Goal: Task Accomplishment & Management: Manage account settings

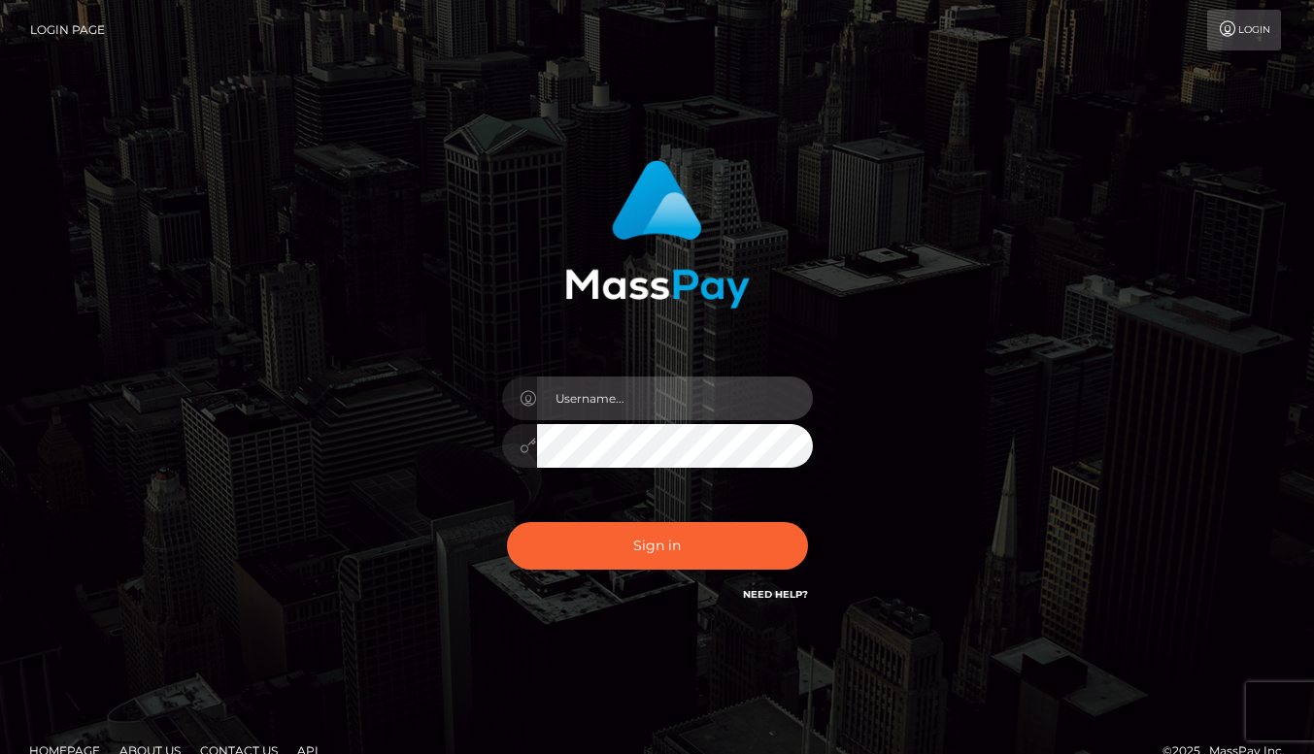
click at [643, 398] on input "text" at bounding box center [675, 399] width 276 height 44
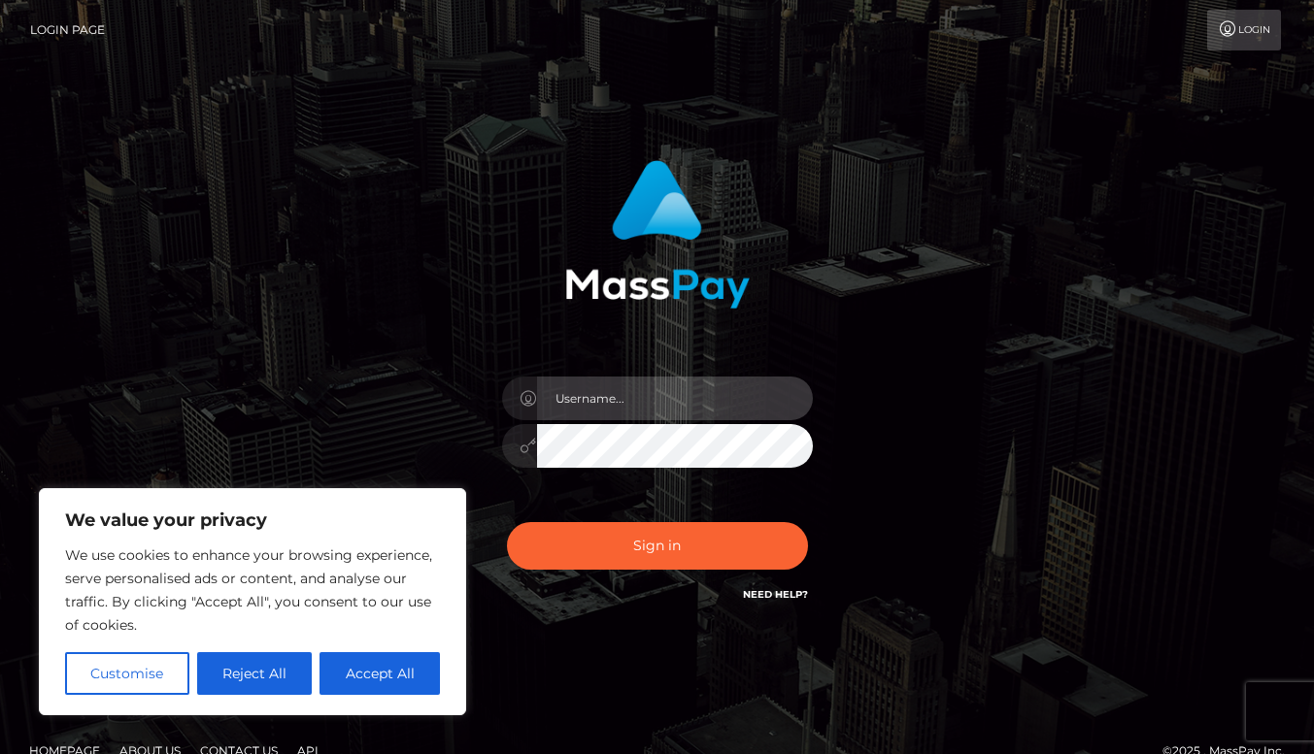
type input "[EMAIL_ADDRESS][DOMAIN_NAME]"
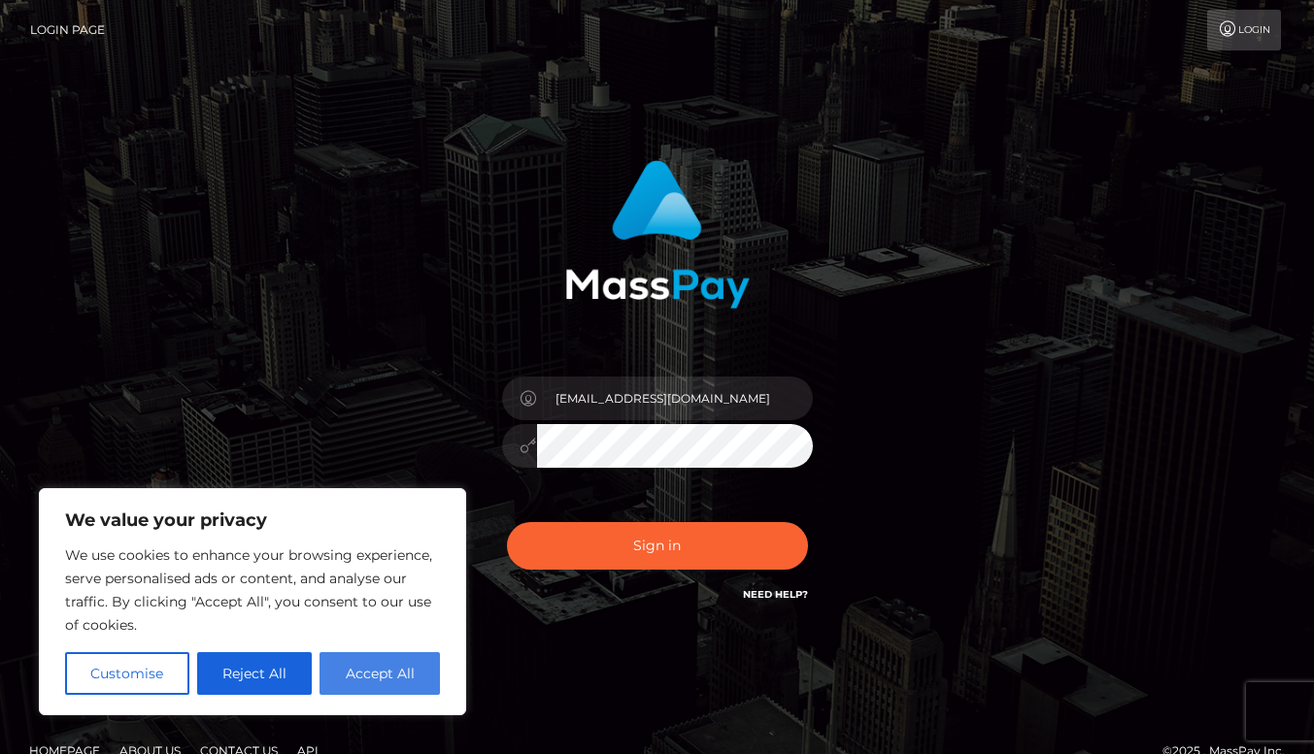
click at [392, 681] on button "Accept All" at bounding box center [379, 674] width 120 height 43
checkbox input "true"
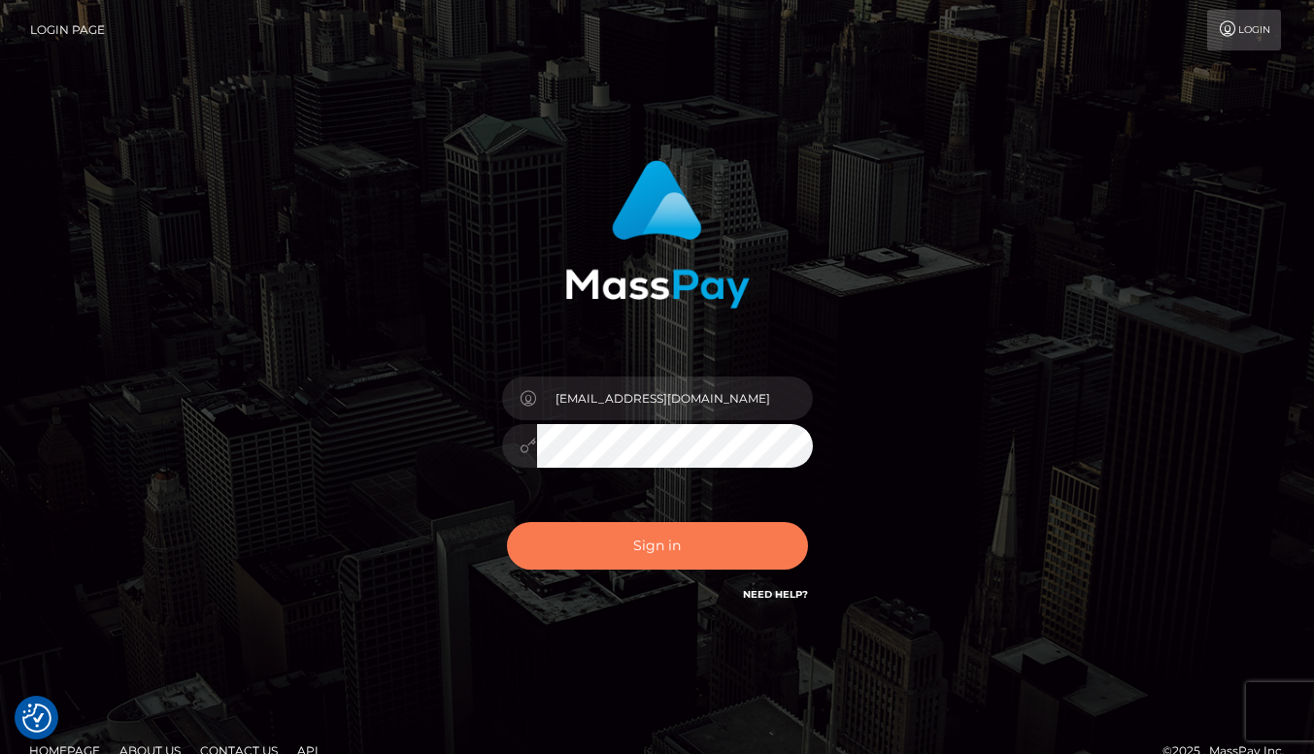
click at [620, 556] on button "Sign in" at bounding box center [657, 546] width 301 height 48
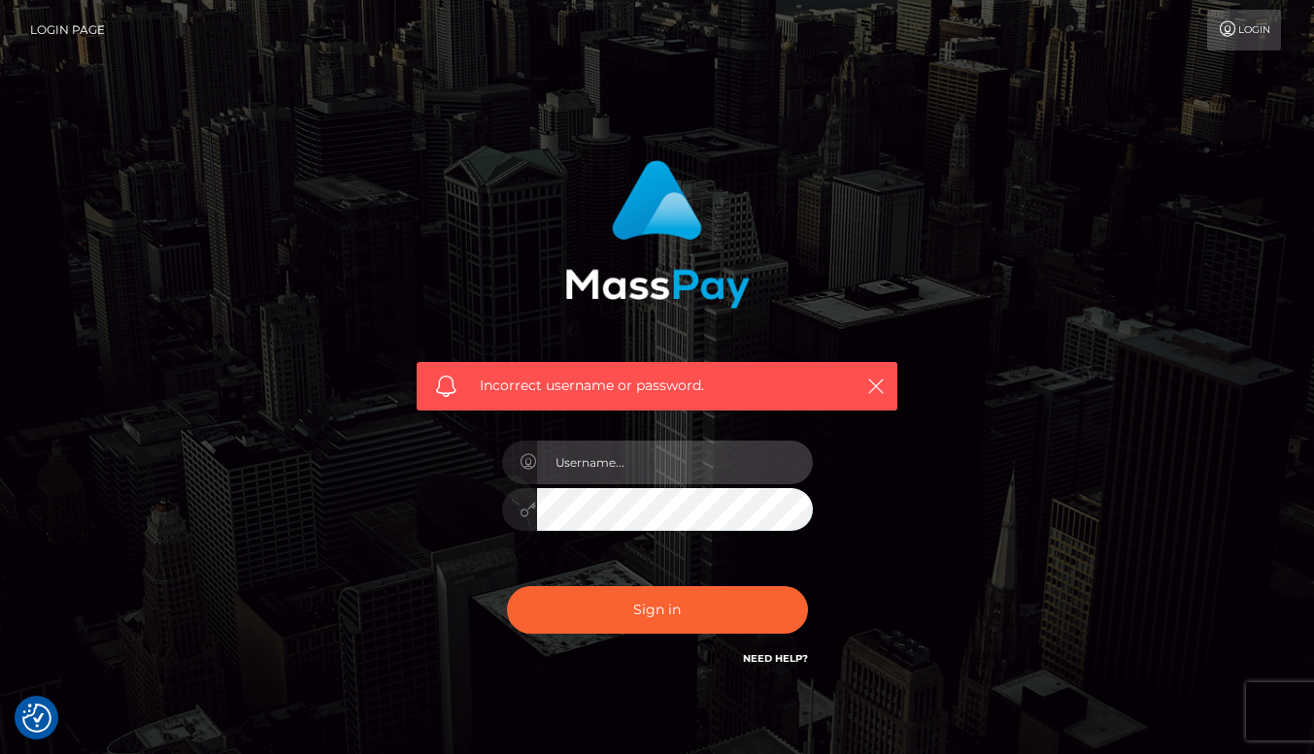
click at [694, 469] on input "text" at bounding box center [675, 463] width 276 height 44
type input "curvycate127@gmail.com"
click at [507, 586] on button "Sign in" at bounding box center [657, 610] width 301 height 48
click at [680, 474] on input "text" at bounding box center [675, 463] width 276 height 44
type input "[EMAIL_ADDRESS][DOMAIN_NAME]"
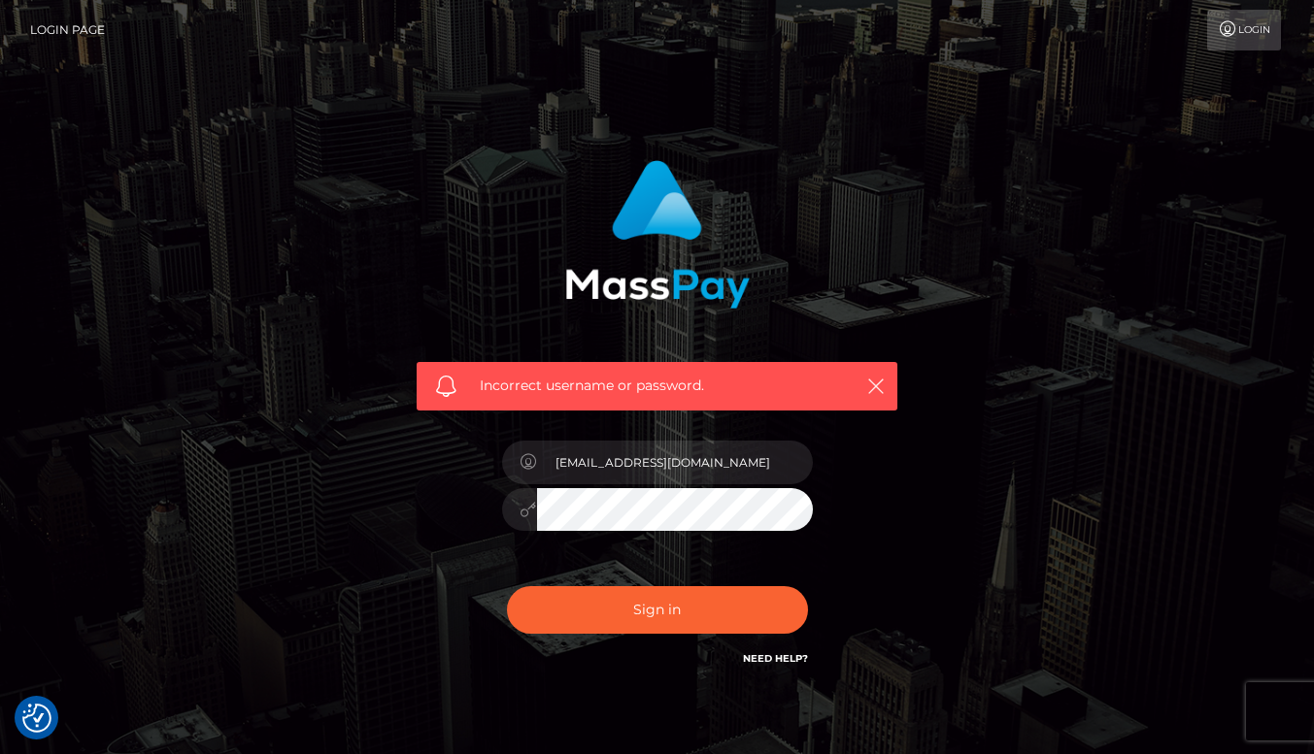
click at [507, 586] on button "Sign in" at bounding box center [657, 610] width 301 height 48
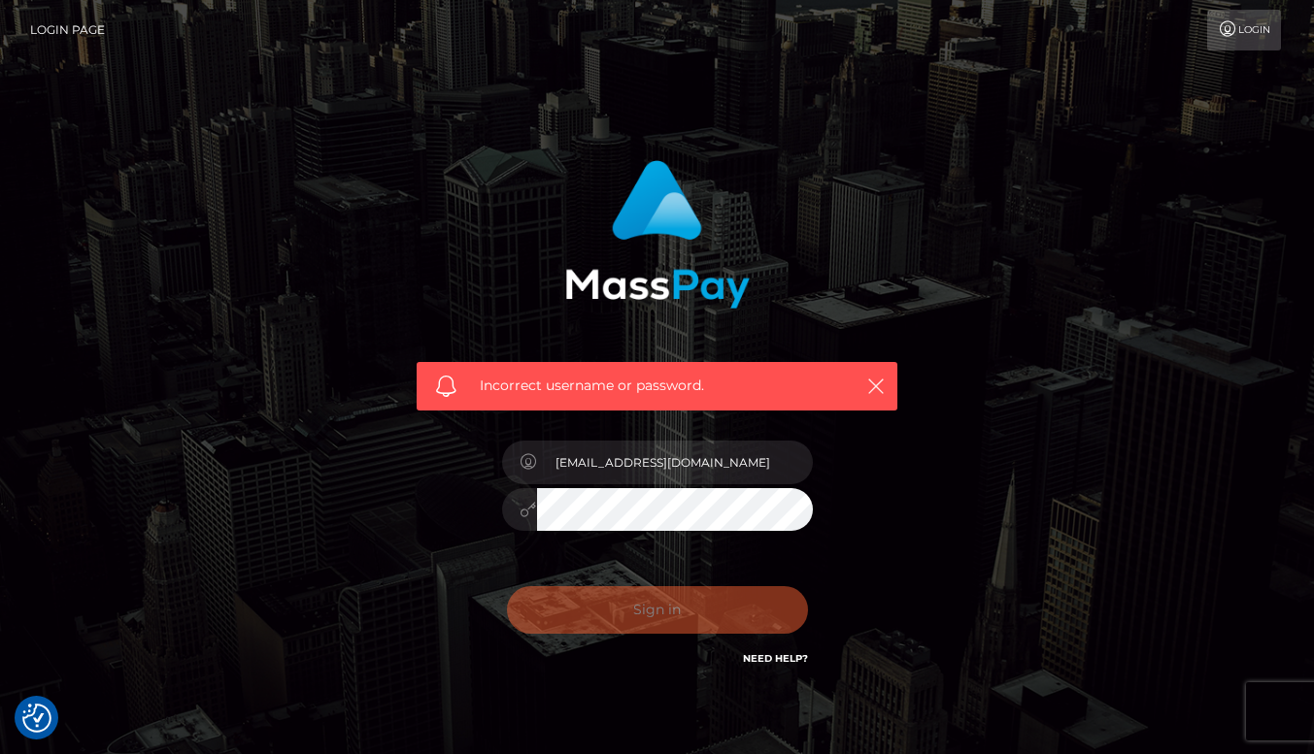
click at [409, 504] on div "Incorrect username or password. curvycate127@gmail.com" at bounding box center [657, 415] width 510 height 539
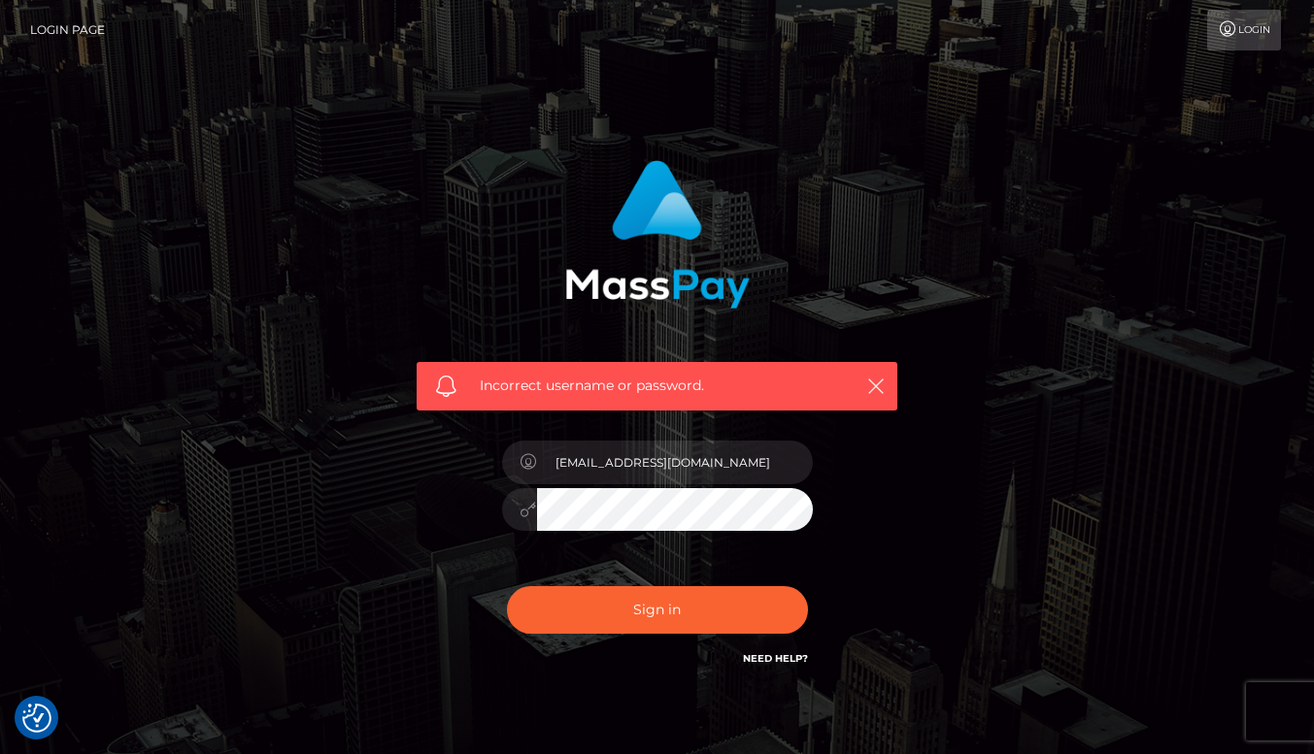
click at [1259, 17] on link "Login" at bounding box center [1244, 30] width 74 height 41
click at [1249, 27] on link "Login" at bounding box center [1244, 30] width 74 height 41
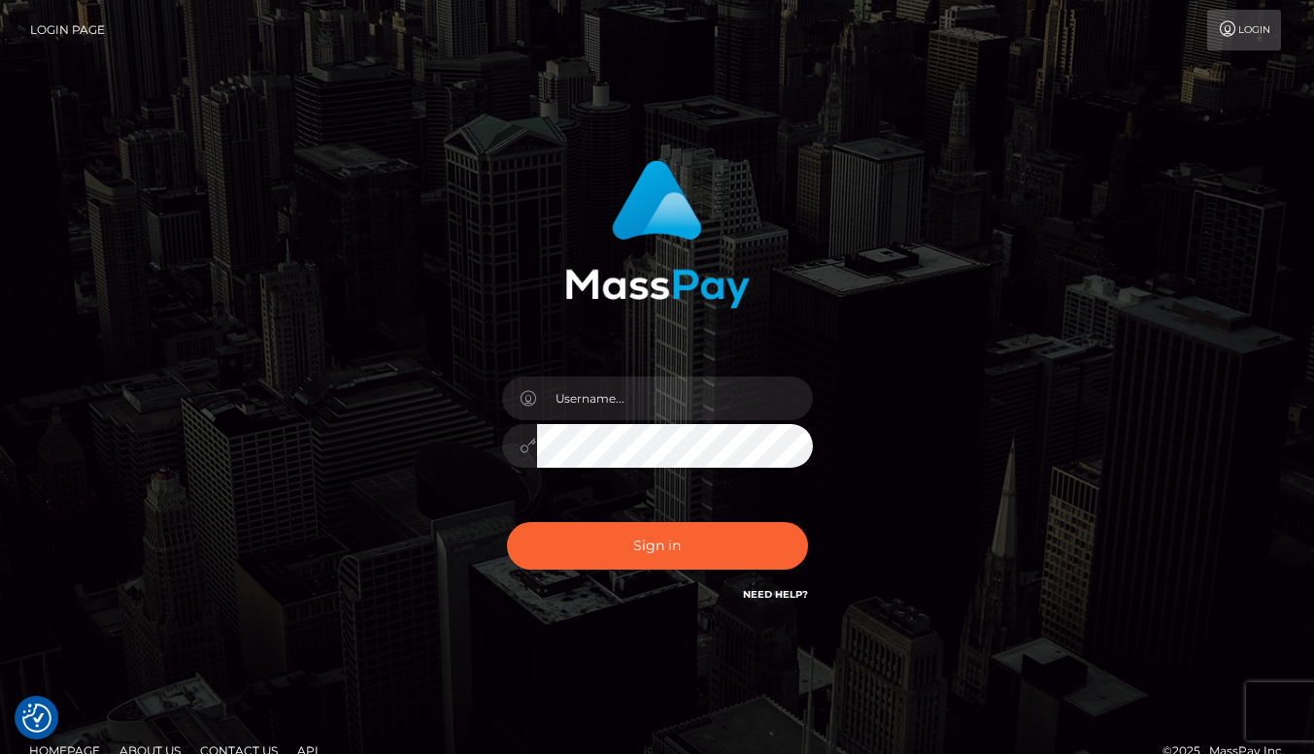
click at [768, 592] on link "Need Help?" at bounding box center [775, 594] width 65 height 13
click at [780, 595] on link "Need Help?" at bounding box center [775, 594] width 65 height 13
